Goal: Task Accomplishment & Management: Use online tool/utility

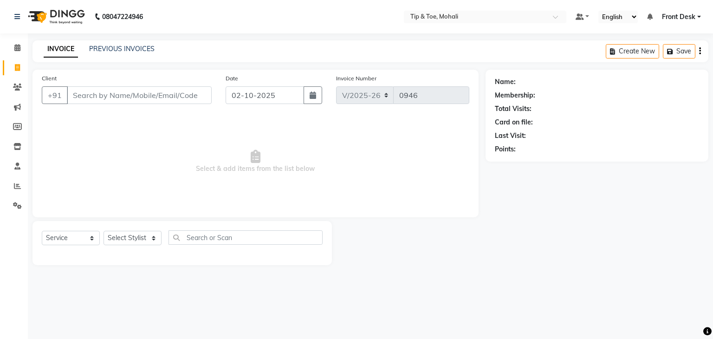
select select "5835"
select select "service"
click at [15, 190] on span at bounding box center [17, 186] width 16 height 11
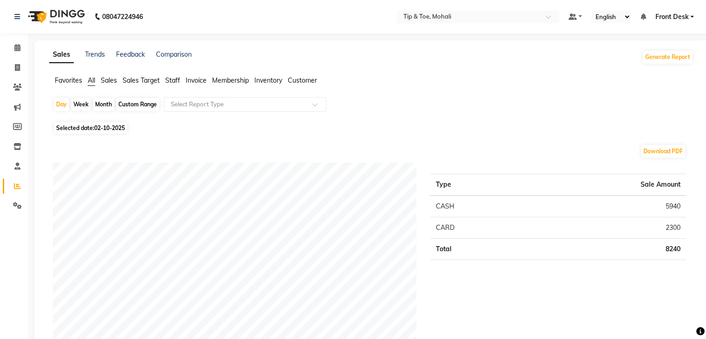
click at [175, 83] on span "Staff" at bounding box center [172, 80] width 15 height 8
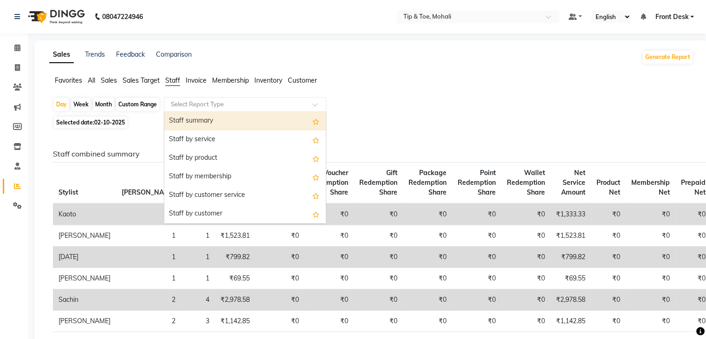
click at [181, 105] on input "text" at bounding box center [236, 104] width 134 height 9
click at [187, 120] on div "Staff summary" at bounding box center [244, 121] width 161 height 19
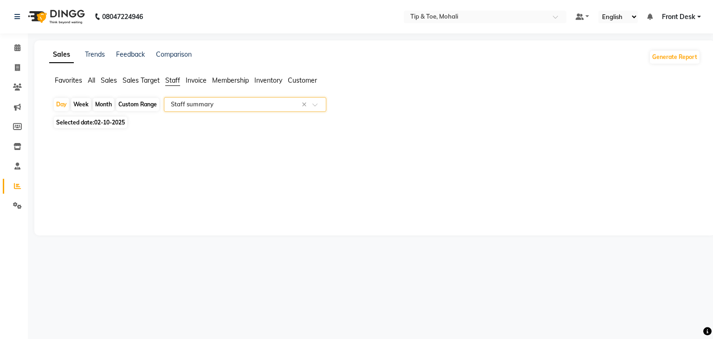
select select "full_report"
select select "pdf"
